Goal: Task Accomplishment & Management: Use online tool/utility

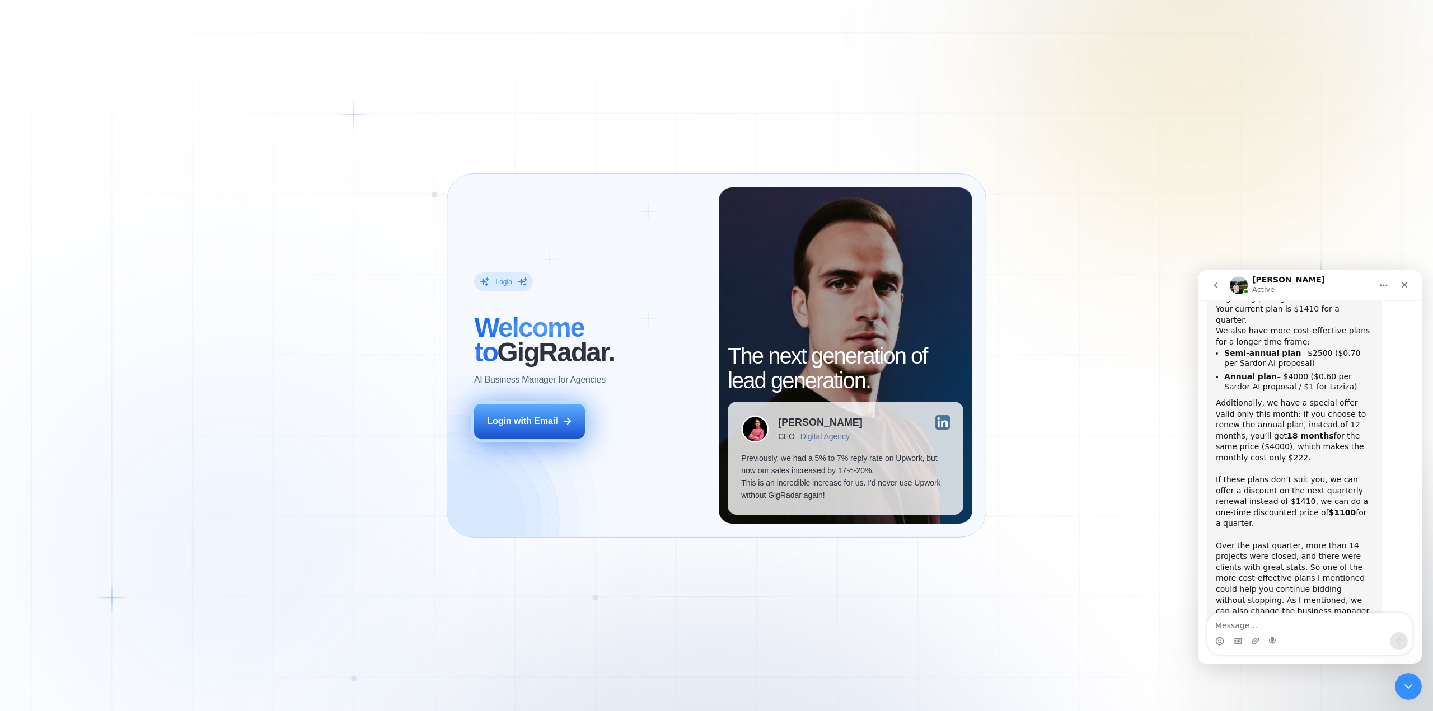
scroll to position [1574, 0]
click at [547, 415] on div "Login with Email" at bounding box center [522, 421] width 71 height 12
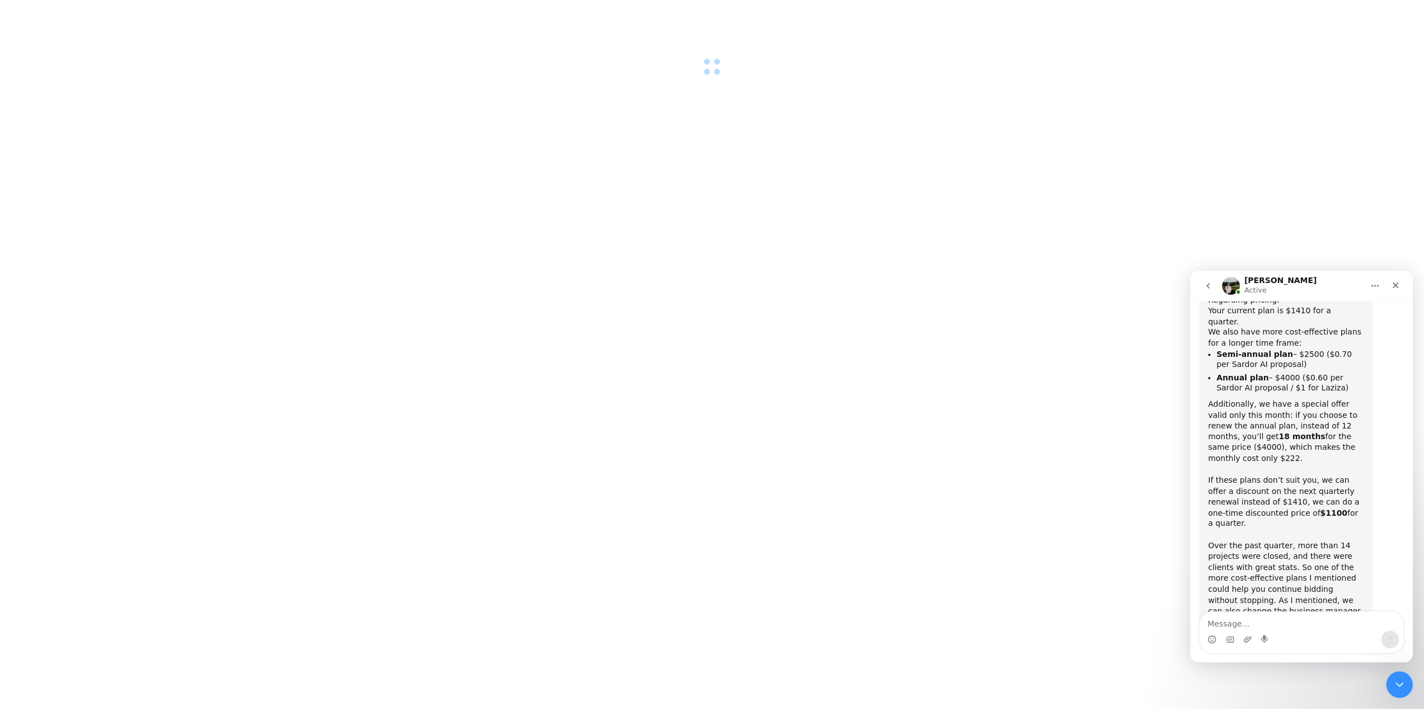
scroll to position [1574, 0]
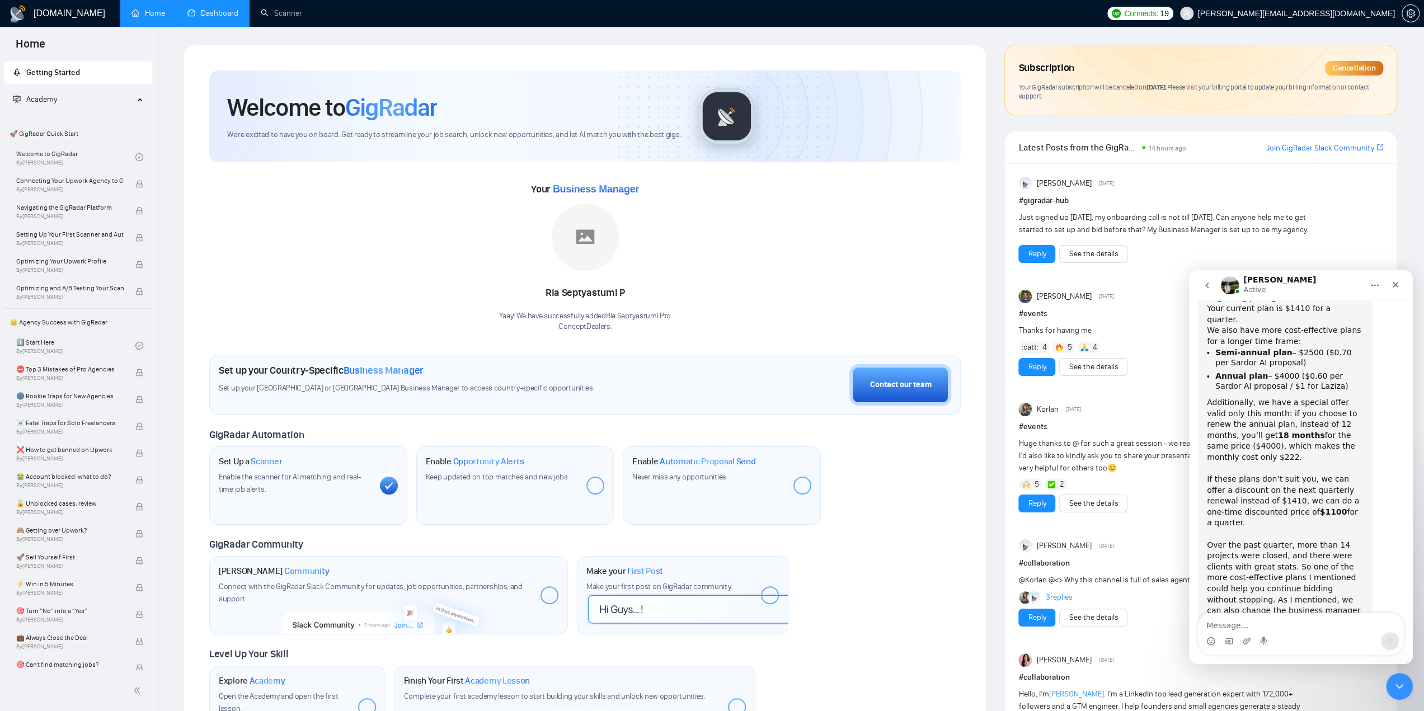
click at [218, 8] on link "Dashboard" at bounding box center [212, 13] width 51 height 10
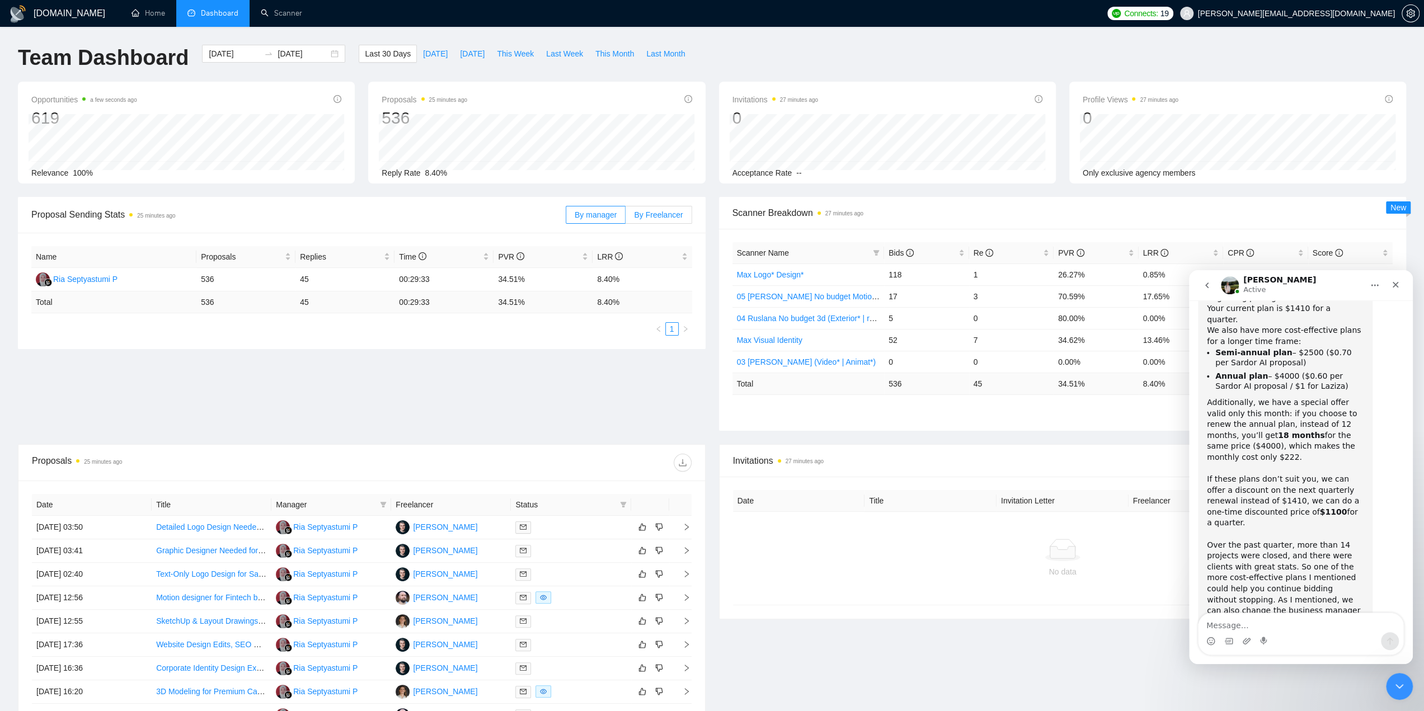
click at [647, 211] on span "By Freelancer" at bounding box center [658, 214] width 49 height 9
click at [626, 218] on input "By Freelancer" at bounding box center [626, 218] width 0 height 0
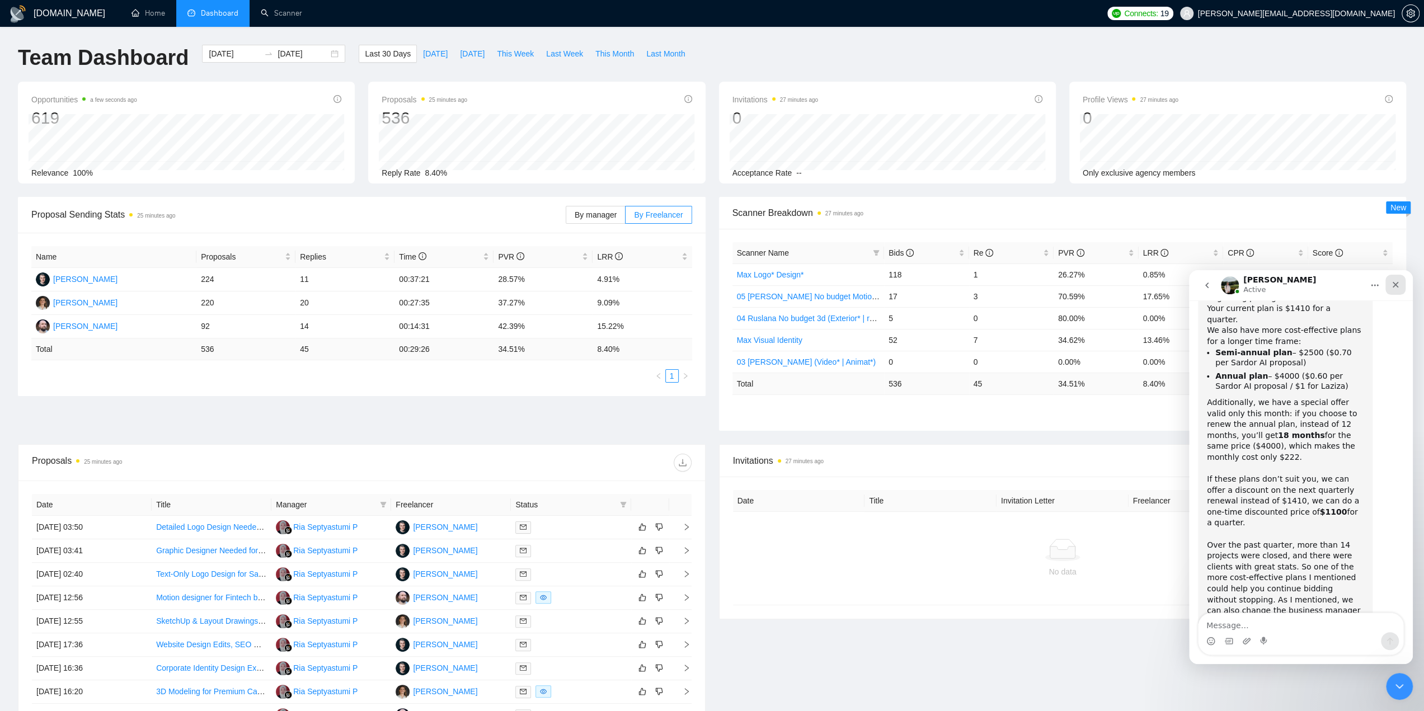
click at [1396, 280] on icon "Close" at bounding box center [1395, 284] width 9 height 9
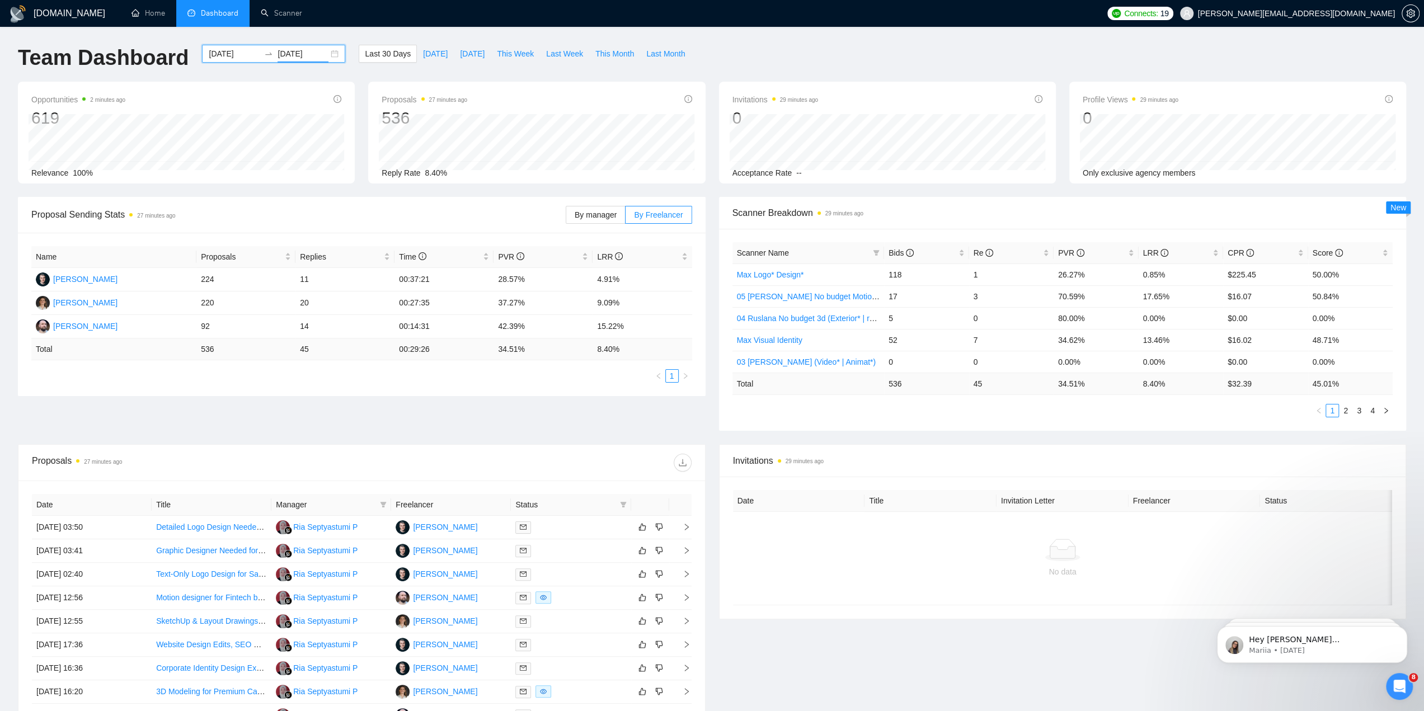
click at [290, 52] on input "2025-08-29" at bounding box center [303, 54] width 51 height 12
click at [218, 81] on span "button" at bounding box center [216, 81] width 6 height 6
click at [217, 81] on span "button" at bounding box center [216, 81] width 6 height 6
type input "2025-05-01"
click at [294, 121] on div "1" at bounding box center [289, 122] width 13 height 13
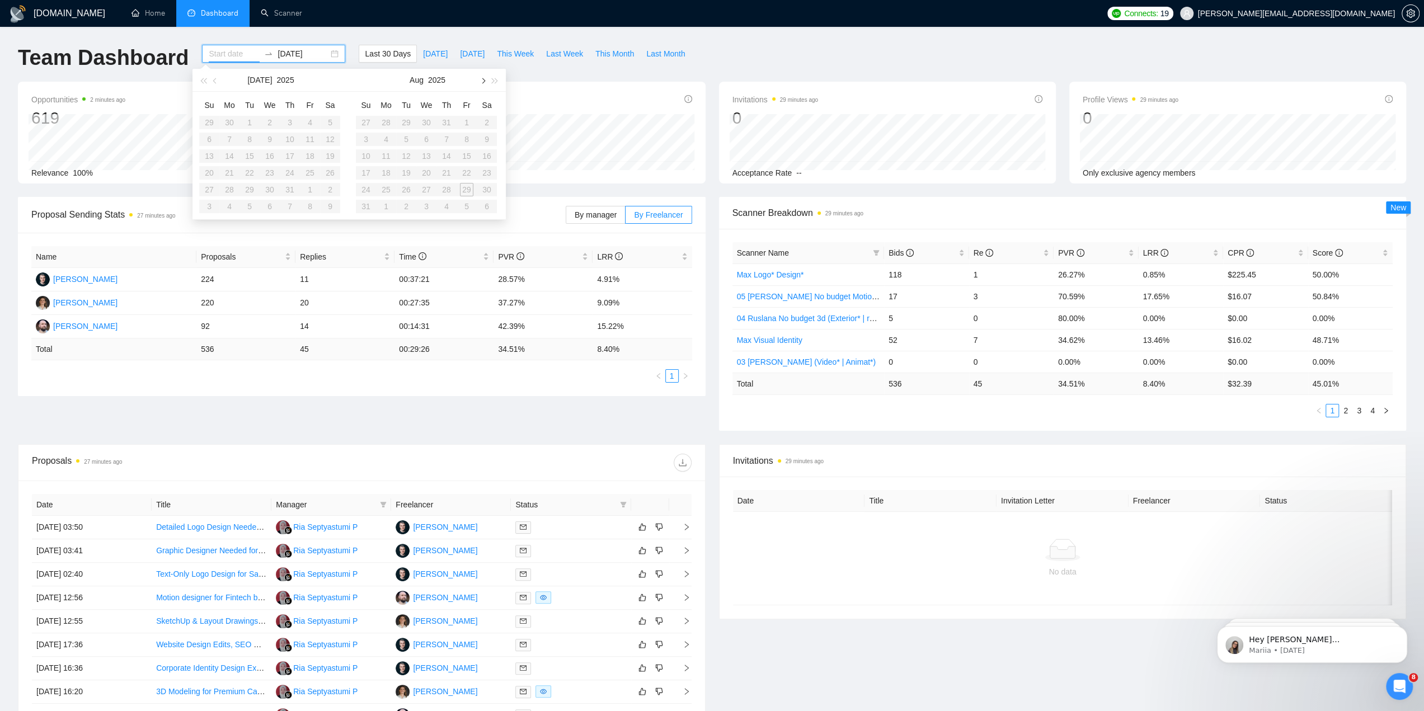
click at [482, 80] on span "button" at bounding box center [483, 81] width 6 height 6
click at [482, 79] on span "button" at bounding box center [483, 81] width 6 height 6
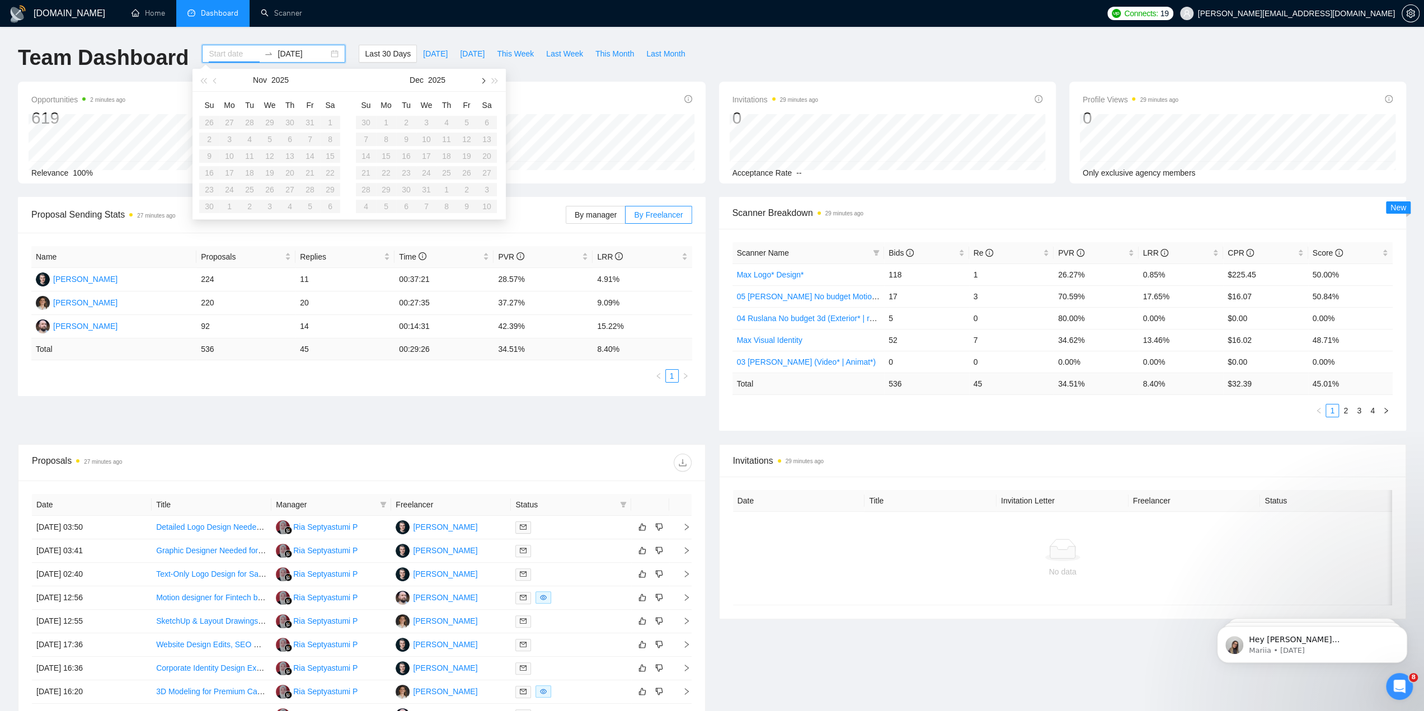
click at [482, 79] on span "button" at bounding box center [483, 81] width 6 height 6
click at [209, 83] on button "button" at bounding box center [215, 80] width 12 height 22
click at [214, 82] on span "button" at bounding box center [216, 81] width 6 height 6
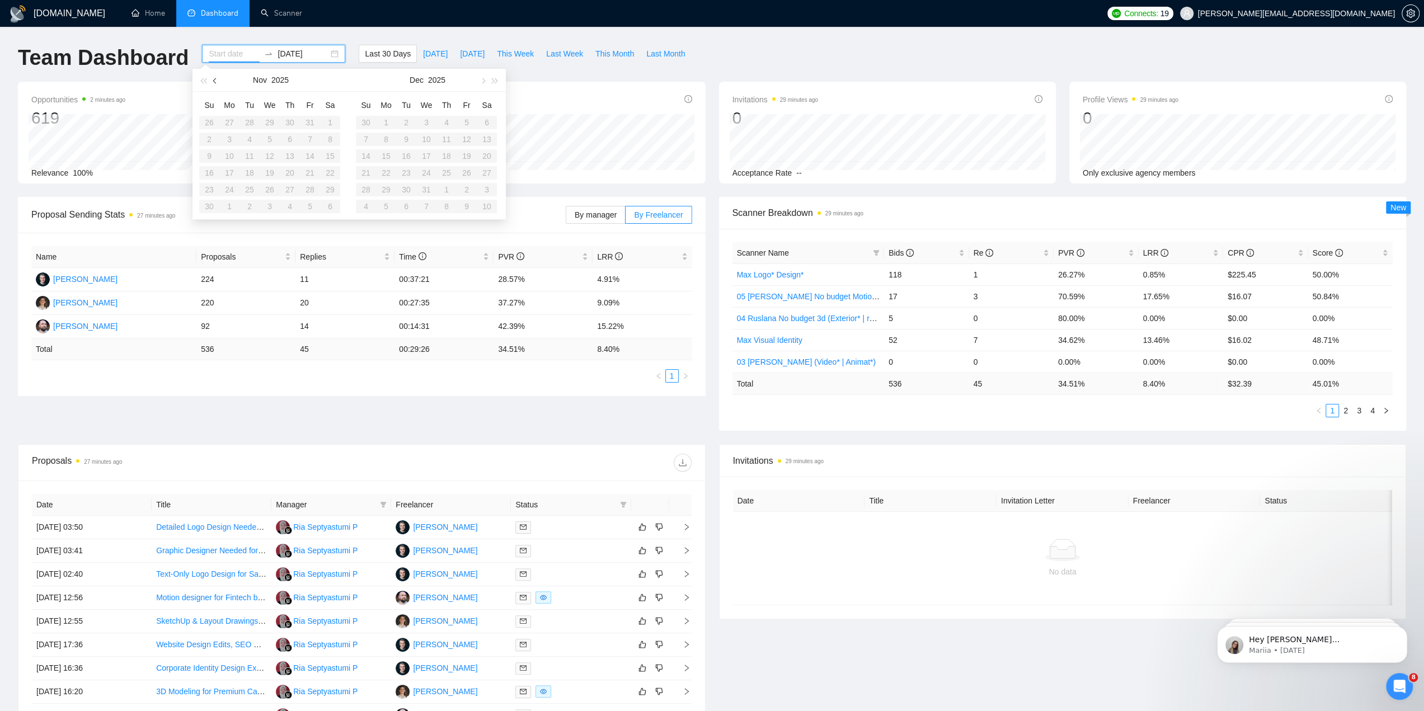
click at [214, 82] on span "button" at bounding box center [216, 81] width 6 height 6
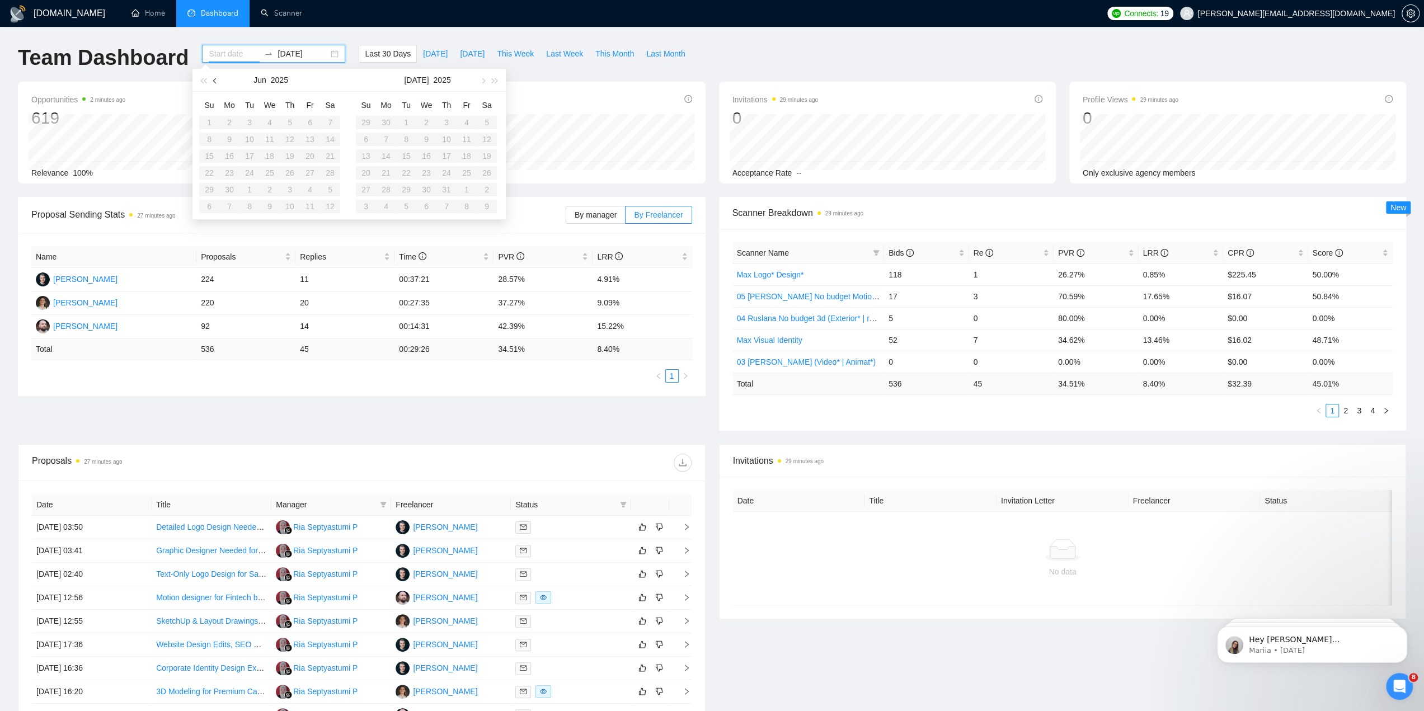
click at [214, 82] on span "button" at bounding box center [216, 81] width 6 height 6
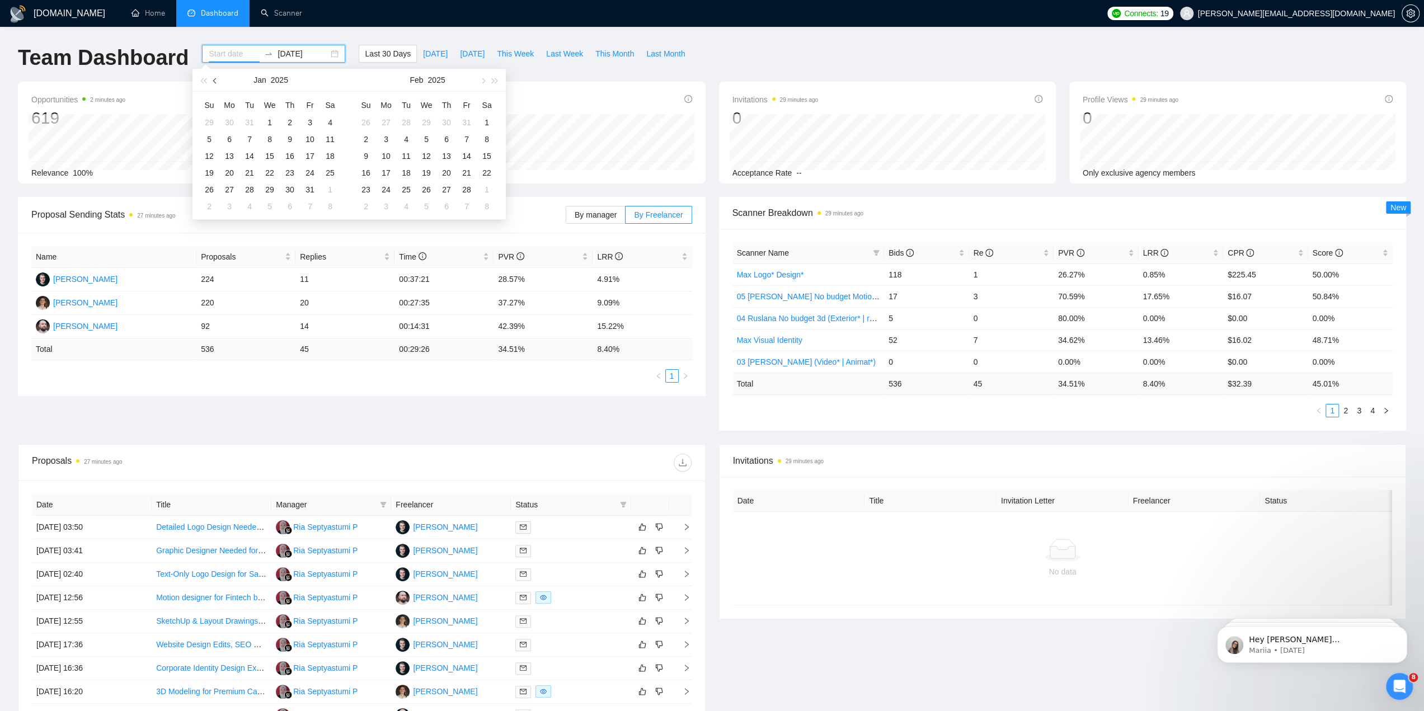
click at [214, 82] on span "button" at bounding box center [216, 81] width 6 height 6
type input "2024-12-01"
click at [210, 119] on div "1" at bounding box center [209, 122] width 13 height 13
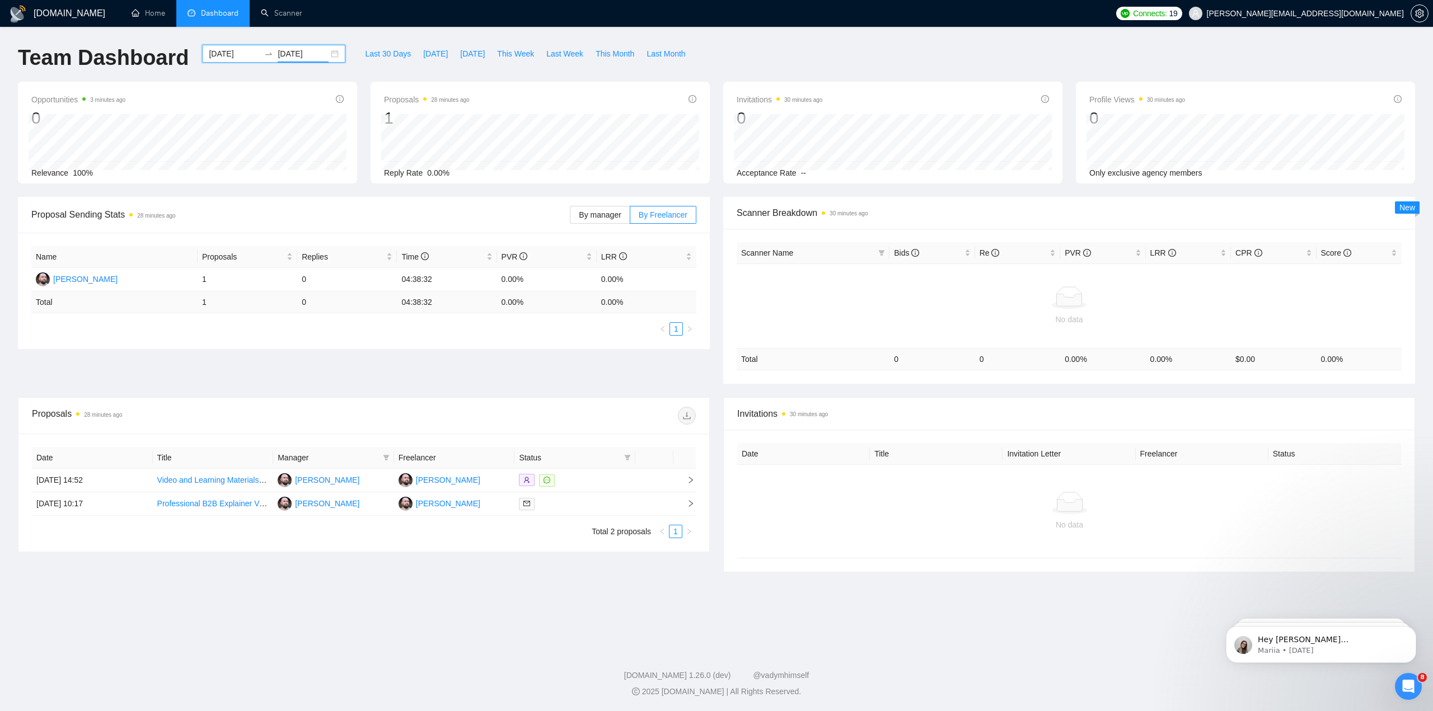
click at [308, 54] on input "2025-05-01" at bounding box center [303, 54] width 51 height 12
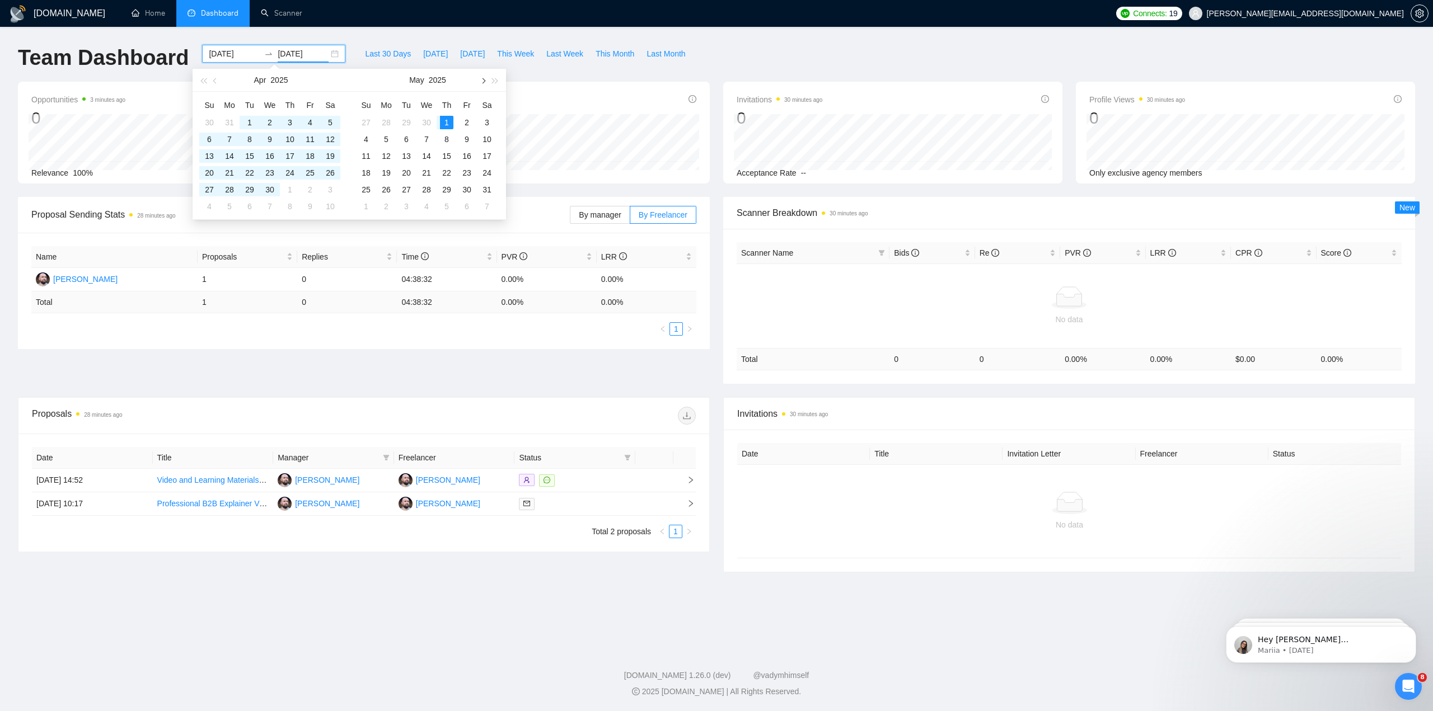
click at [483, 83] on button "button" at bounding box center [482, 80] width 12 height 22
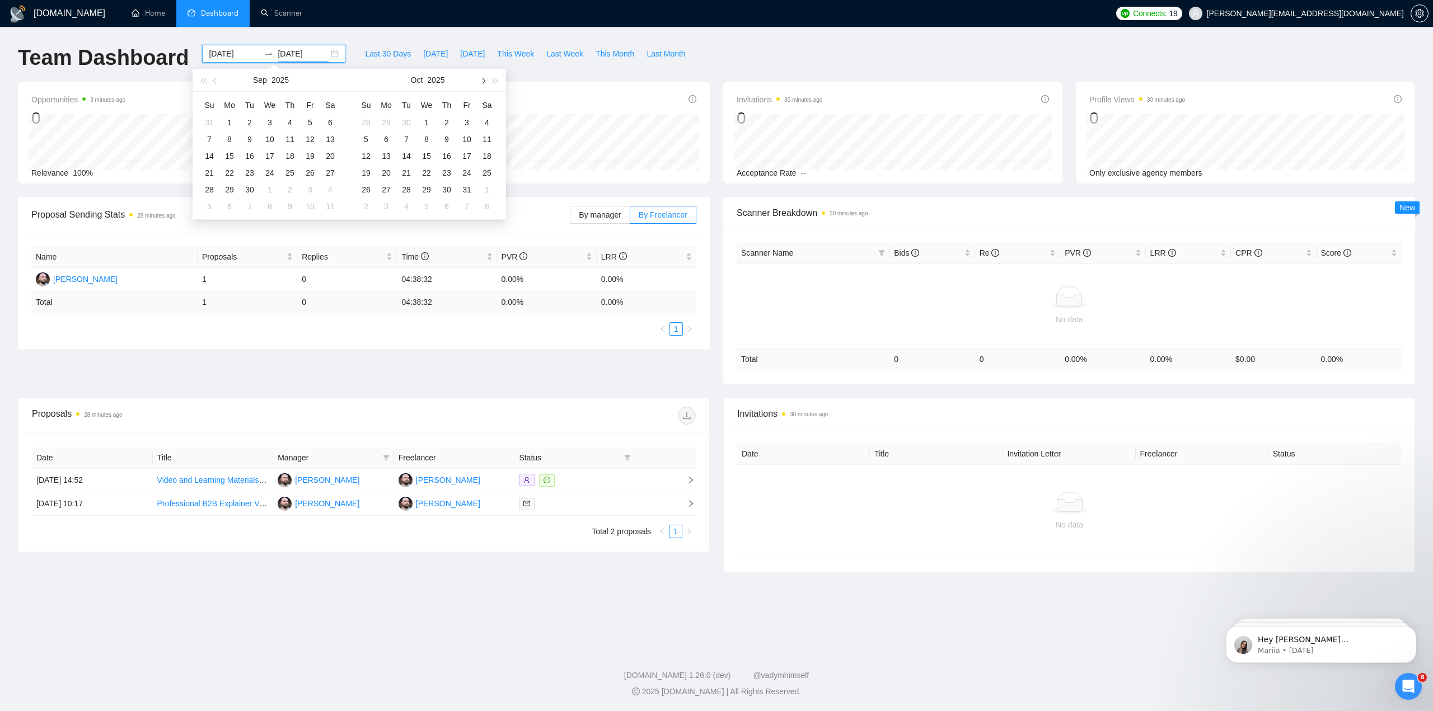
click at [483, 83] on button "button" at bounding box center [482, 80] width 12 height 22
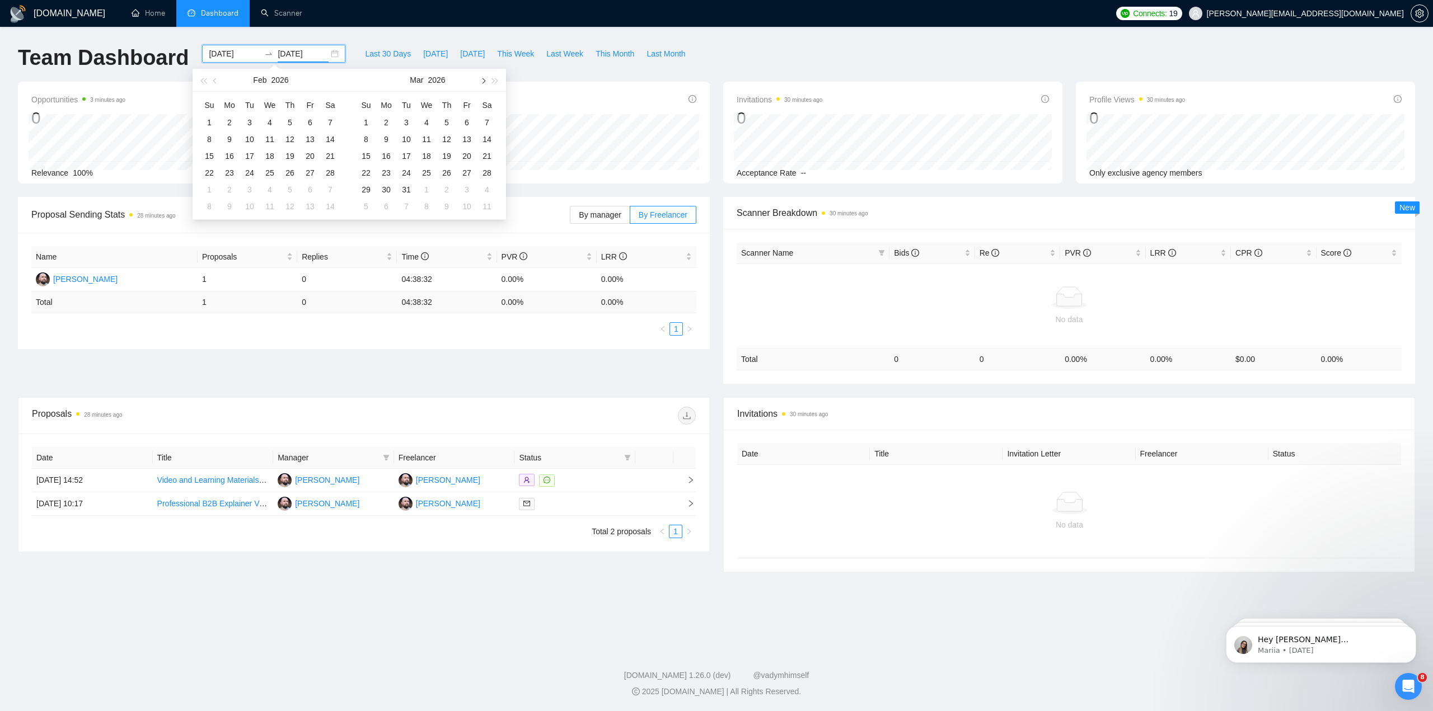
click at [483, 83] on button "button" at bounding box center [482, 80] width 12 height 22
type input "2026-06-01"
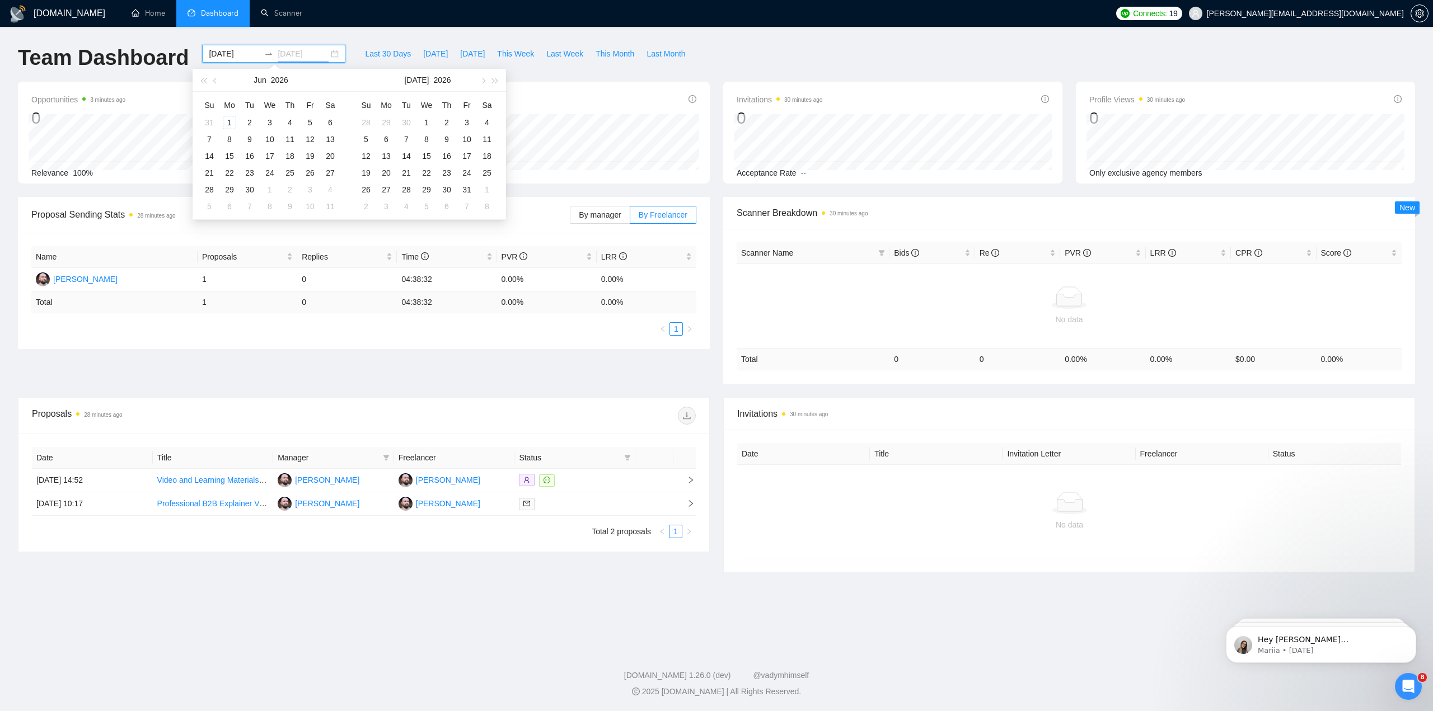
click at [223, 121] on div "1" at bounding box center [229, 122] width 13 height 13
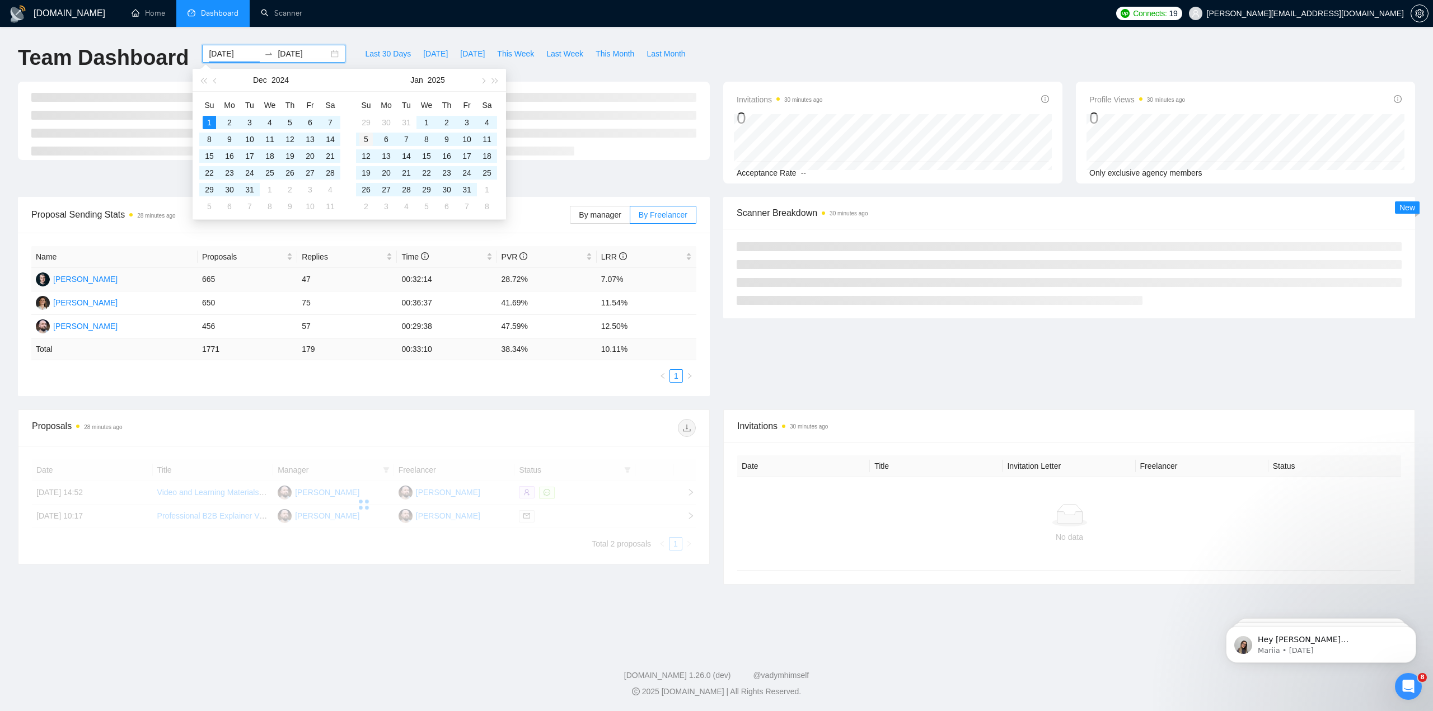
type input "2024-12-01"
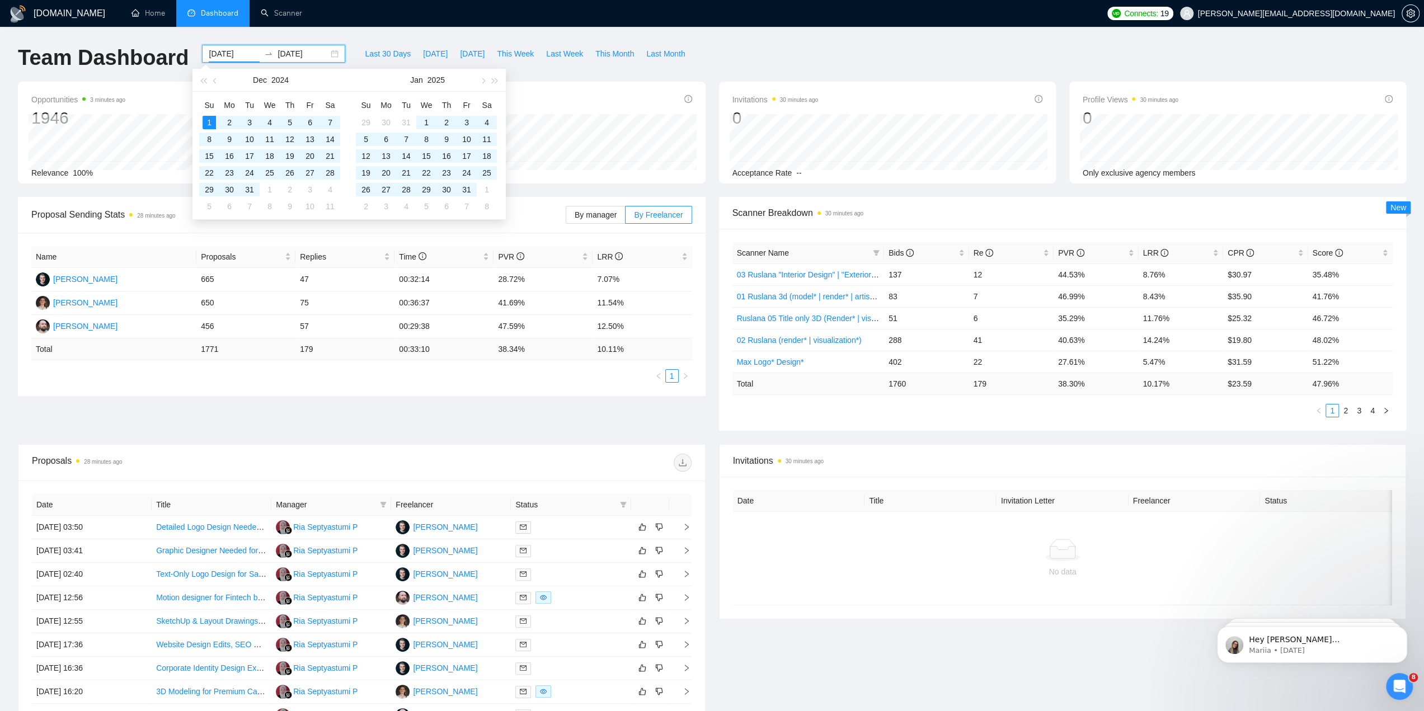
click at [142, 246] on th "Name" at bounding box center [113, 257] width 165 height 22
